Goal: Information Seeking & Learning: Learn about a topic

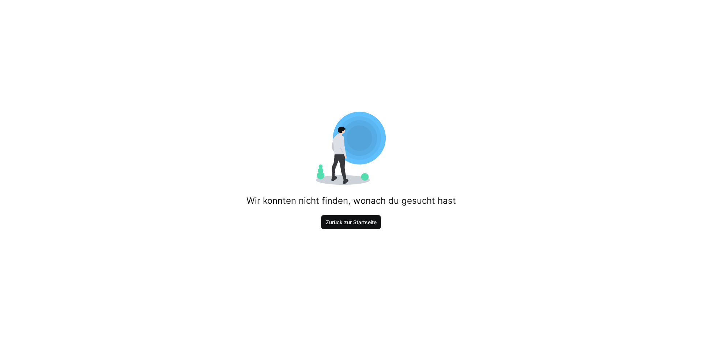
click at [356, 219] on span "Zurück zur Startseite" at bounding box center [351, 222] width 60 height 15
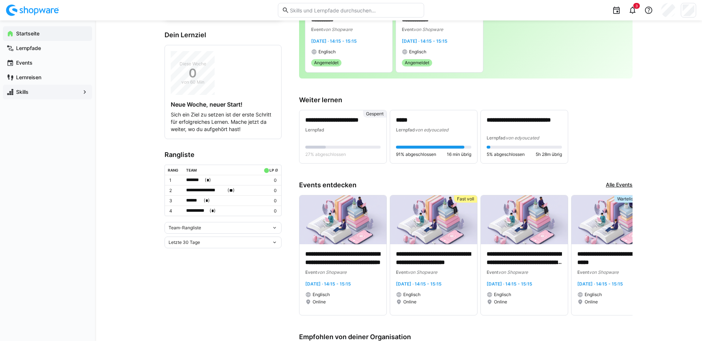
click at [0, 0] on app-navigation-label "Skills" at bounding box center [0, 0] width 0 height 0
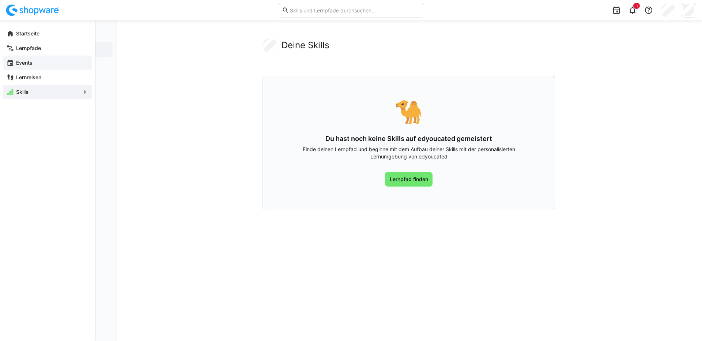
click at [0, 0] on app-navigation-label "Events" at bounding box center [0, 0] width 0 height 0
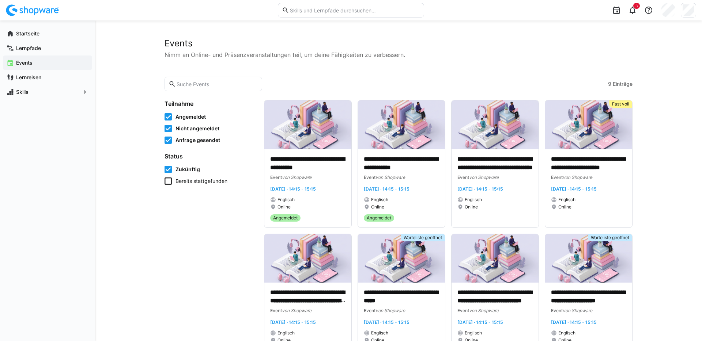
click at [198, 181] on span "Bereits stattgefunden" at bounding box center [201, 181] width 52 height 7
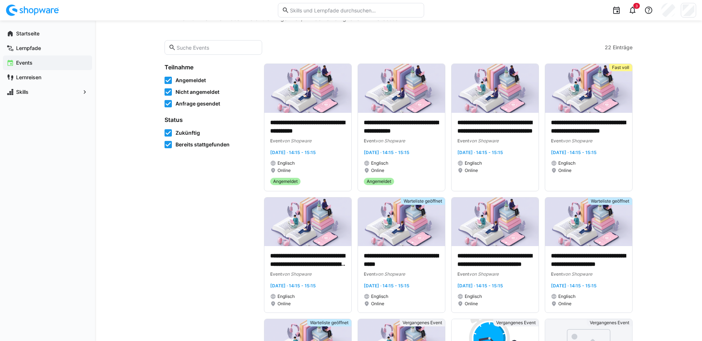
scroll to position [69, 0]
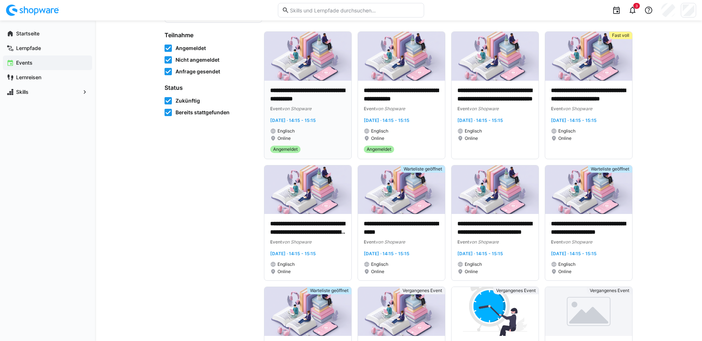
click at [324, 98] on p "**********" at bounding box center [307, 95] width 75 height 17
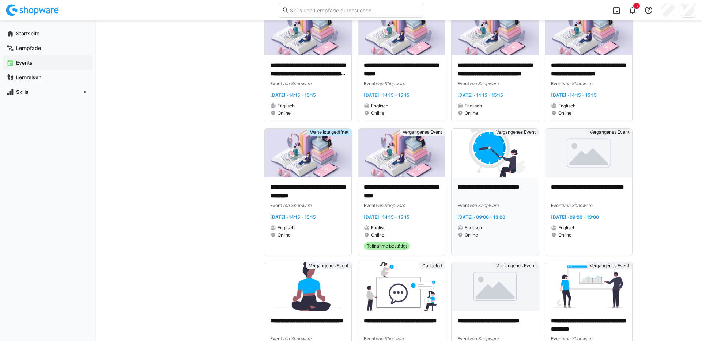
scroll to position [229, 0]
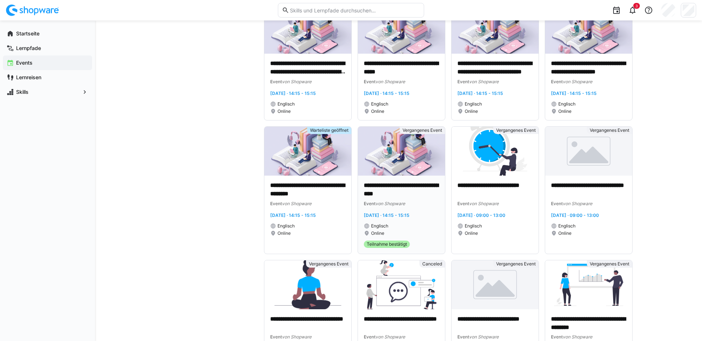
click at [381, 168] on img at bounding box center [401, 151] width 87 height 49
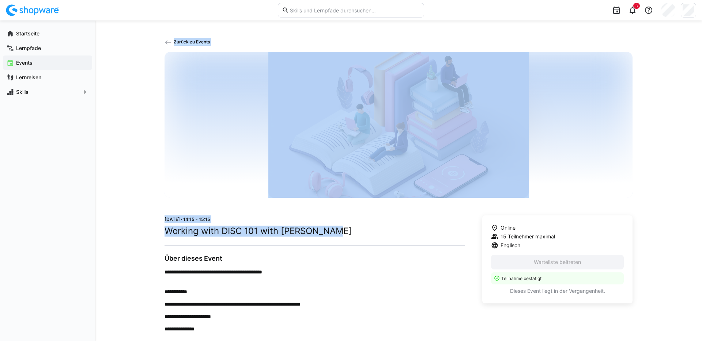
drag, startPoint x: 164, startPoint y: 230, endPoint x: 341, endPoint y: 233, distance: 177.7
click at [330, 233] on div "**********" at bounding box center [398, 224] width 607 height 408
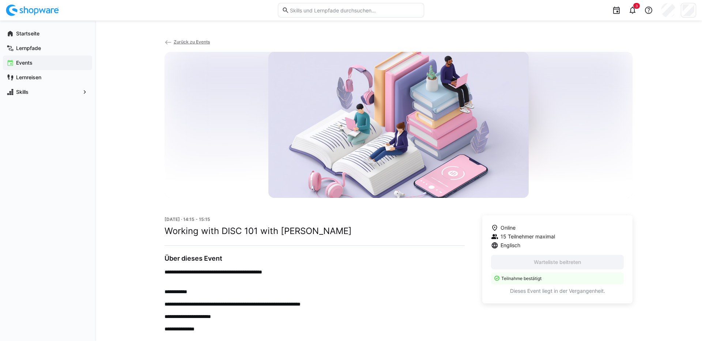
drag, startPoint x: 343, startPoint y: 233, endPoint x: 336, endPoint y: 233, distance: 7.0
click at [343, 233] on h2 "Working with DISC 101 with [PERSON_NAME]" at bounding box center [314, 231] width 300 height 11
drag, startPoint x: 328, startPoint y: 232, endPoint x: 166, endPoint y: 232, distance: 162.3
click at [166, 232] on h2 "Working with DISC 101 with [PERSON_NAME]" at bounding box center [314, 231] width 300 height 11
copy h2 "Working with DISC 101 with [PERSON_NAME]"
